Goal: Task Accomplishment & Management: Manage account settings

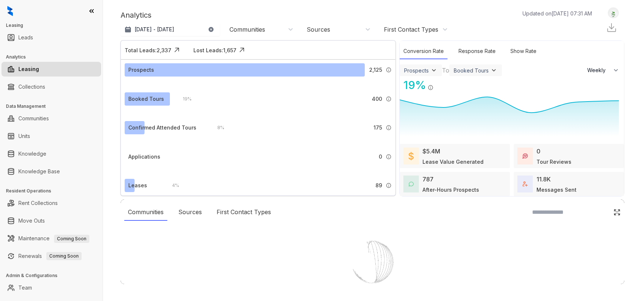
select select "******"
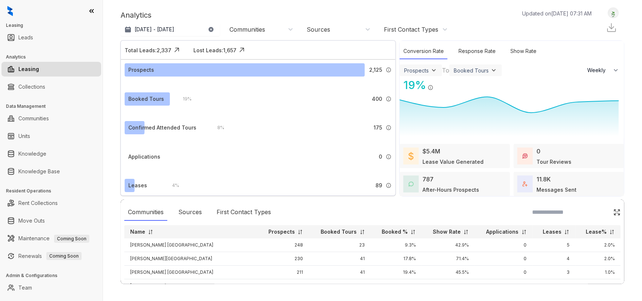
scroll to position [0, 0]
click at [42, 152] on link "Knowledge" at bounding box center [32, 153] width 28 height 15
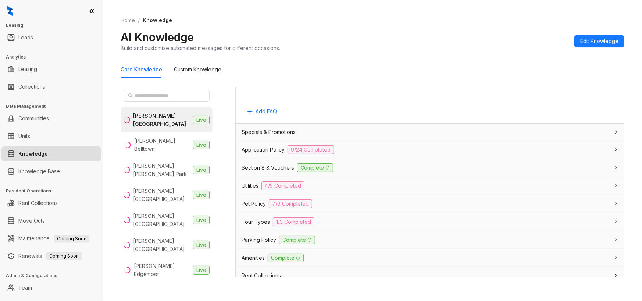
scroll to position [506, 0]
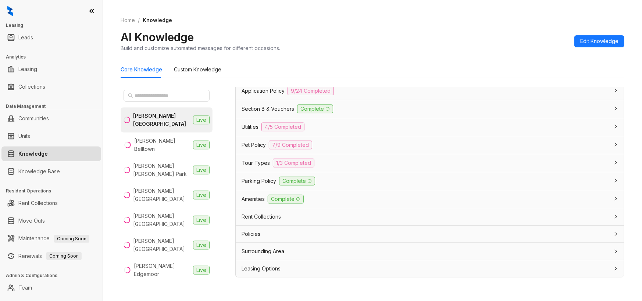
click at [316, 144] on div "Pet Policy 7/9 Completed" at bounding box center [426, 144] width 368 height 9
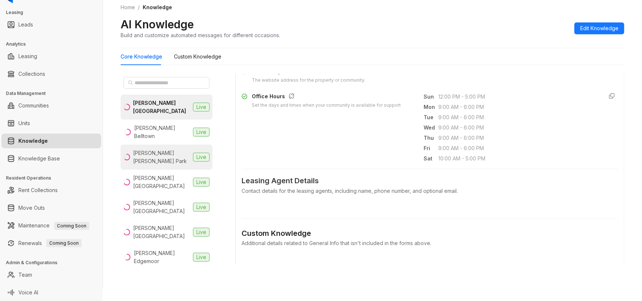
scroll to position [0, 0]
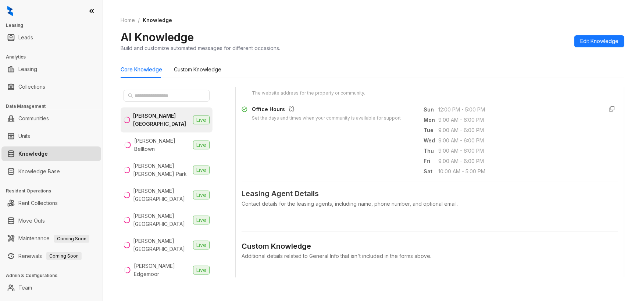
click at [93, 11] on icon at bounding box center [91, 10] width 7 height 7
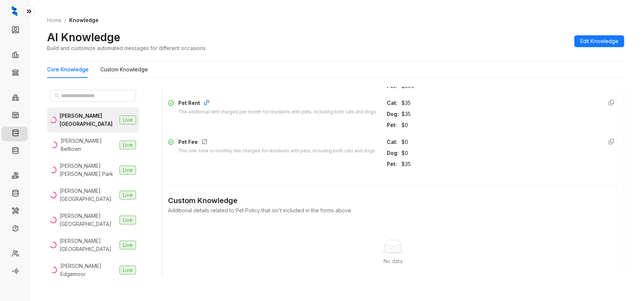
scroll to position [869, 0]
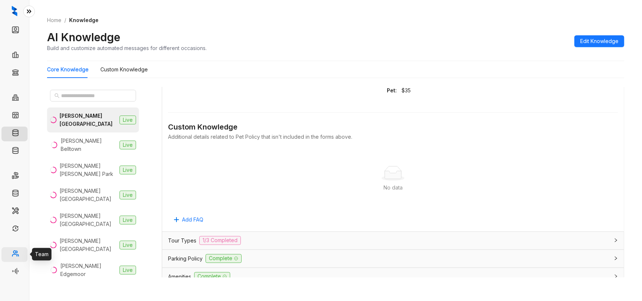
click at [23, 253] on link "Team" at bounding box center [30, 254] width 14 height 15
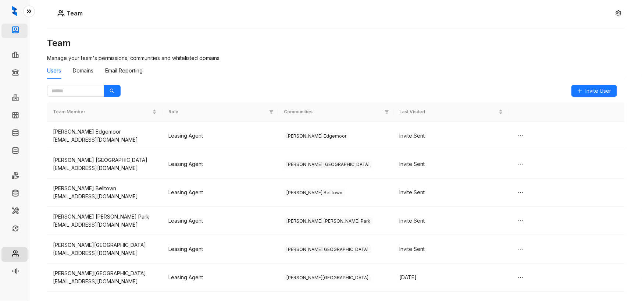
click at [23, 30] on link "Leads" at bounding box center [30, 31] width 15 height 15
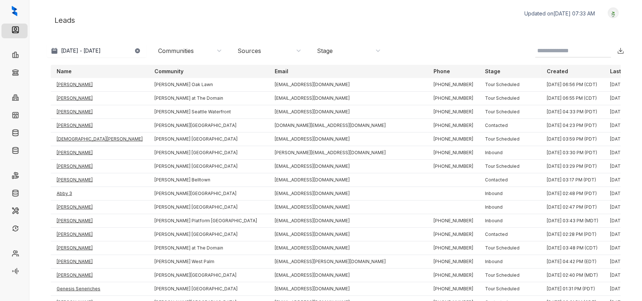
click at [608, 14] on img at bounding box center [613, 13] width 10 height 8
click at [580, 22] on div "Logout" at bounding box center [594, 25] width 45 height 10
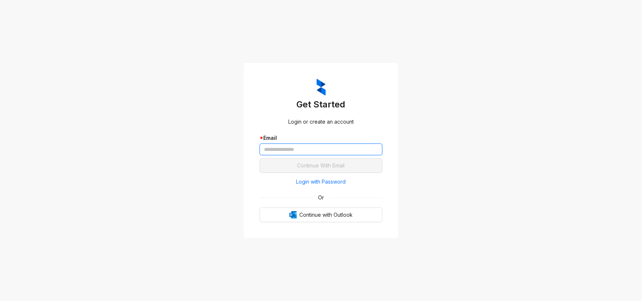
click at [285, 150] on input "text" at bounding box center [321, 149] width 123 height 12
click at [235, 188] on div "Get Started Login or create an account * Email Continue With Email Login with P…" at bounding box center [321, 150] width 642 height 301
